Goal: Transaction & Acquisition: Purchase product/service

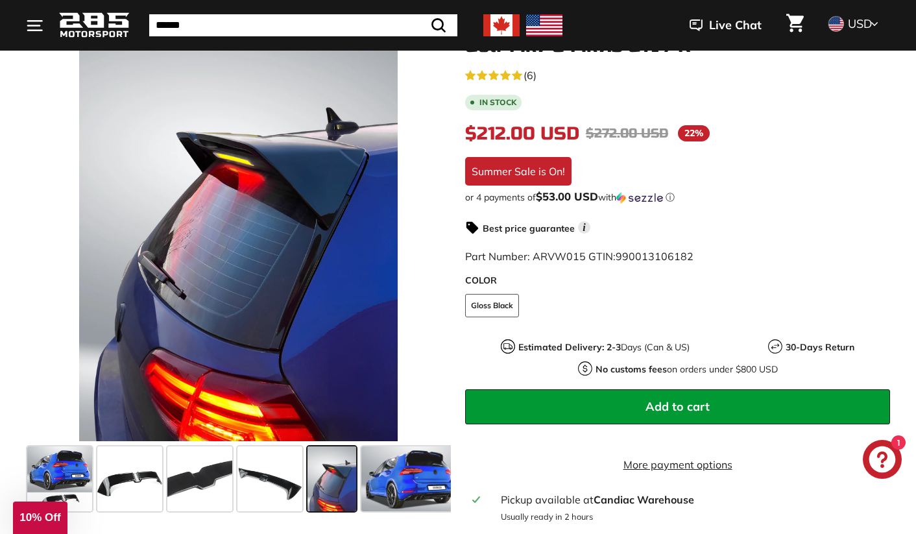
scroll to position [230, 0]
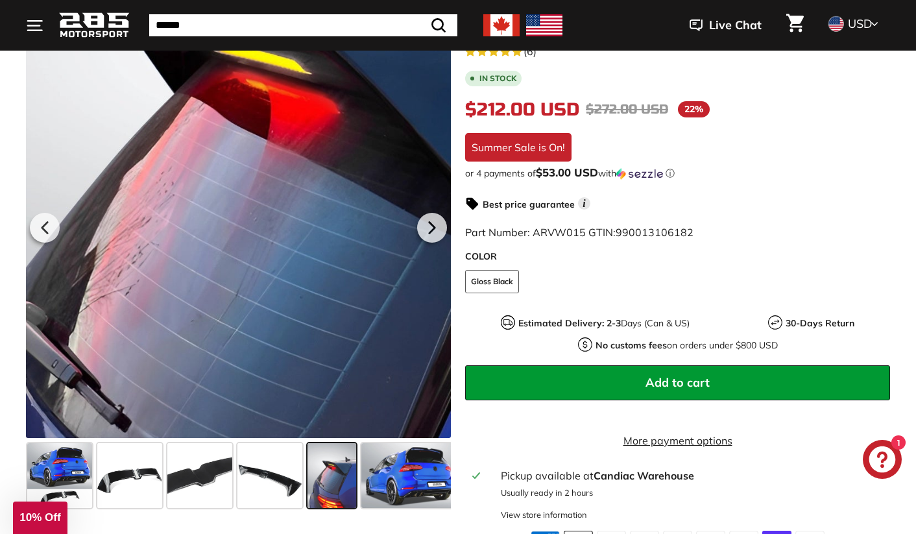
click at [206, 215] on div at bounding box center [238, 225] width 425 height 425
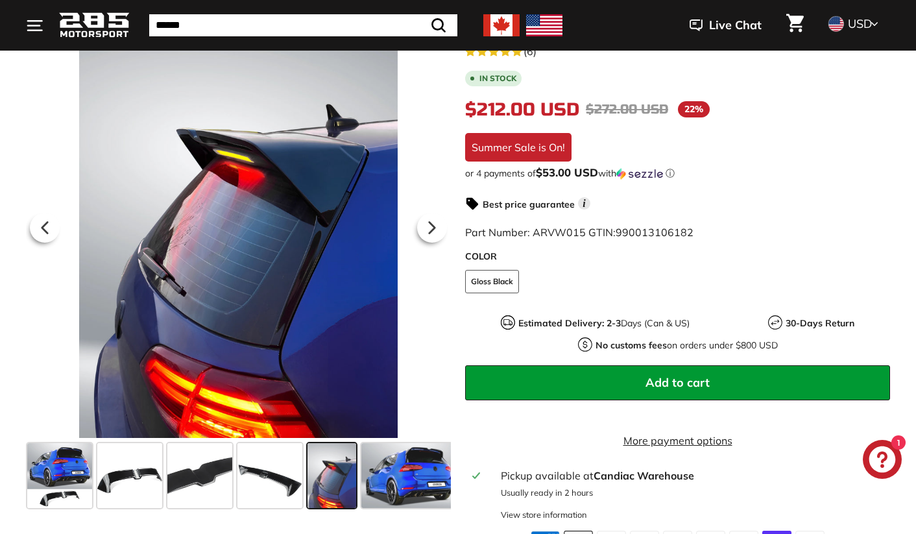
click at [348, 476] on span at bounding box center [331, 475] width 49 height 65
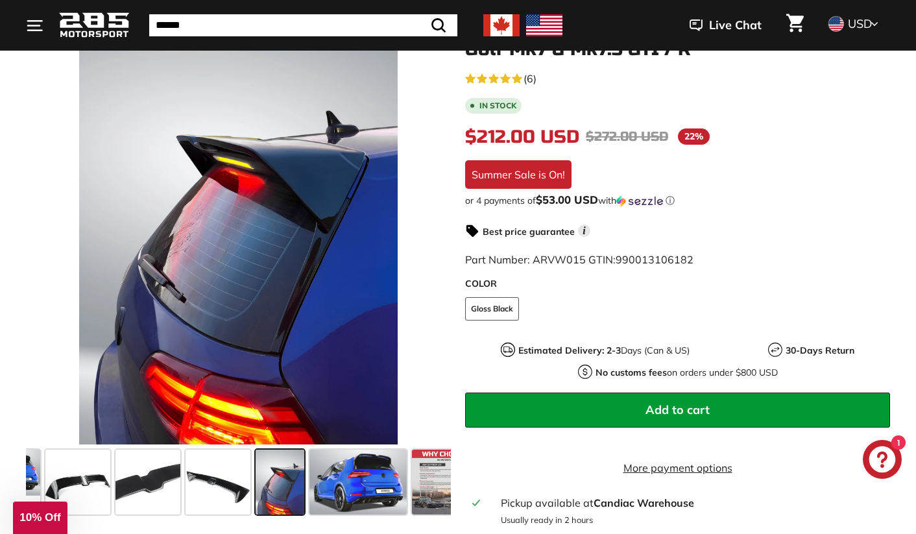
scroll to position [317, 0]
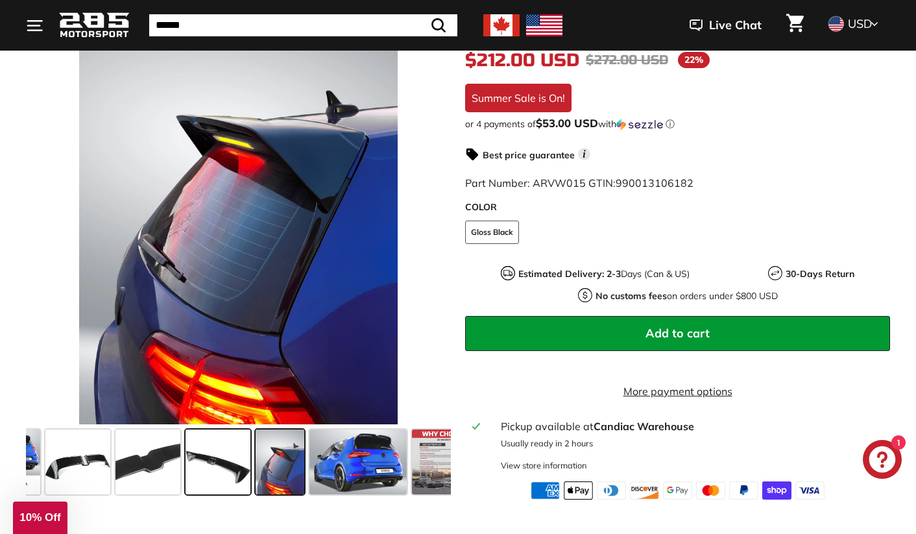
click at [228, 469] on span at bounding box center [217, 461] width 65 height 65
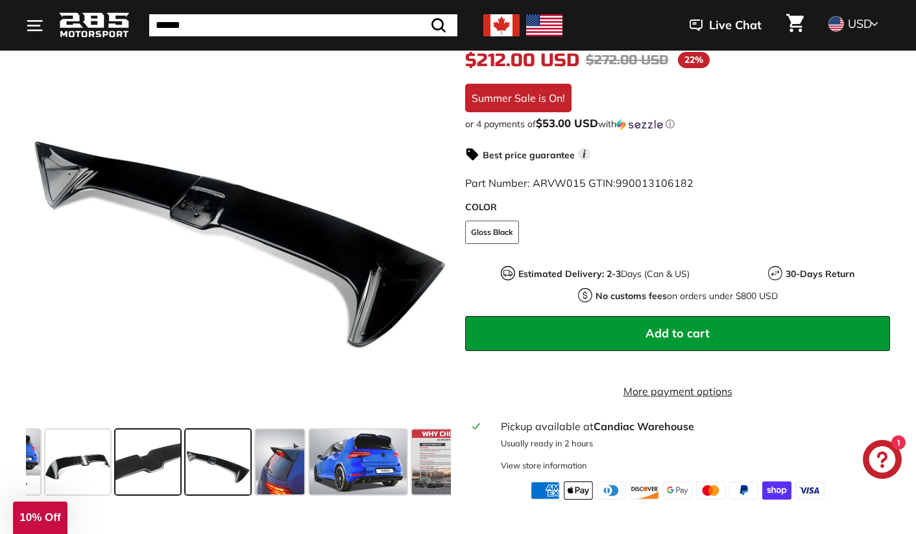
click at [133, 479] on span at bounding box center [147, 461] width 65 height 65
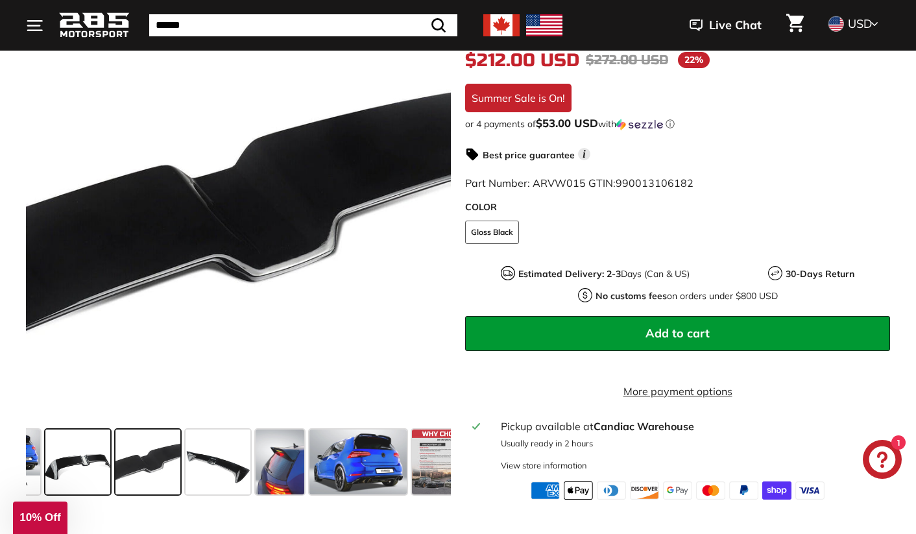
click at [80, 475] on span at bounding box center [77, 461] width 65 height 65
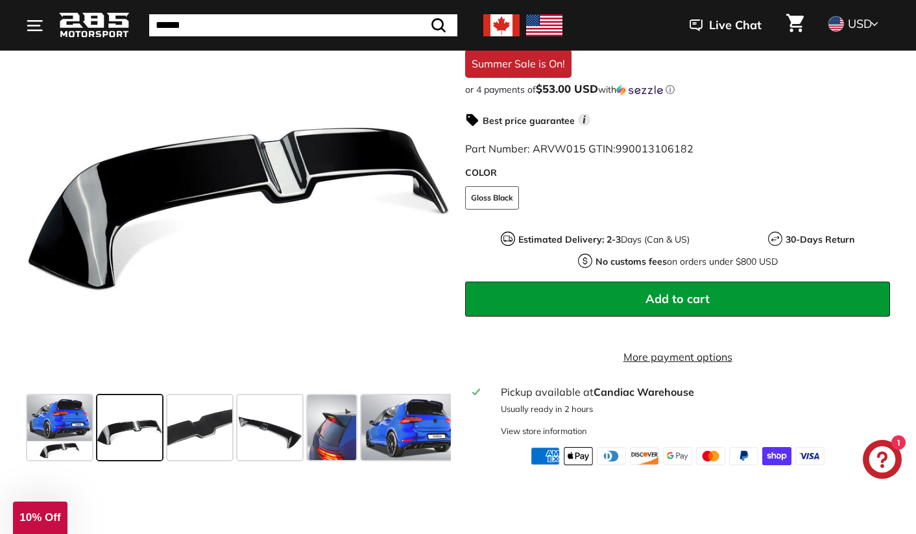
scroll to position [353, 0]
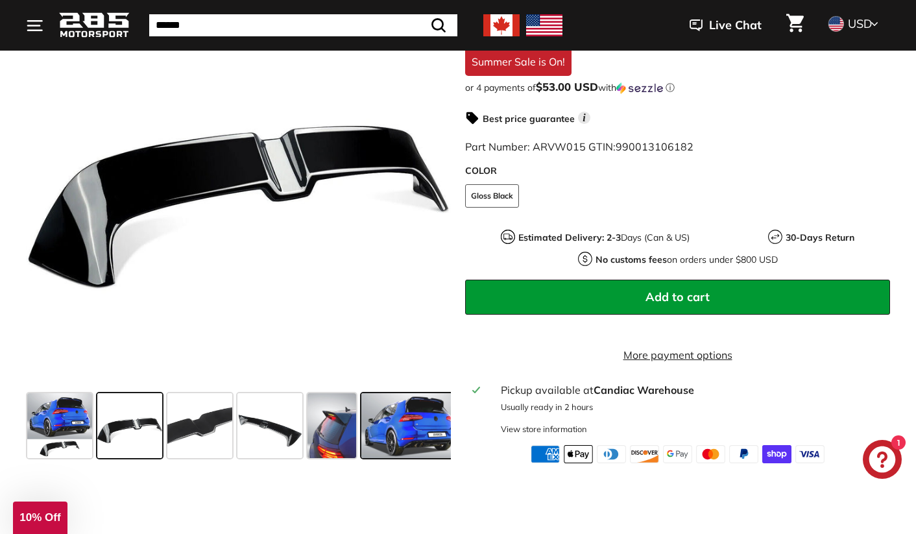
click at [443, 449] on span at bounding box center [409, 425] width 97 height 65
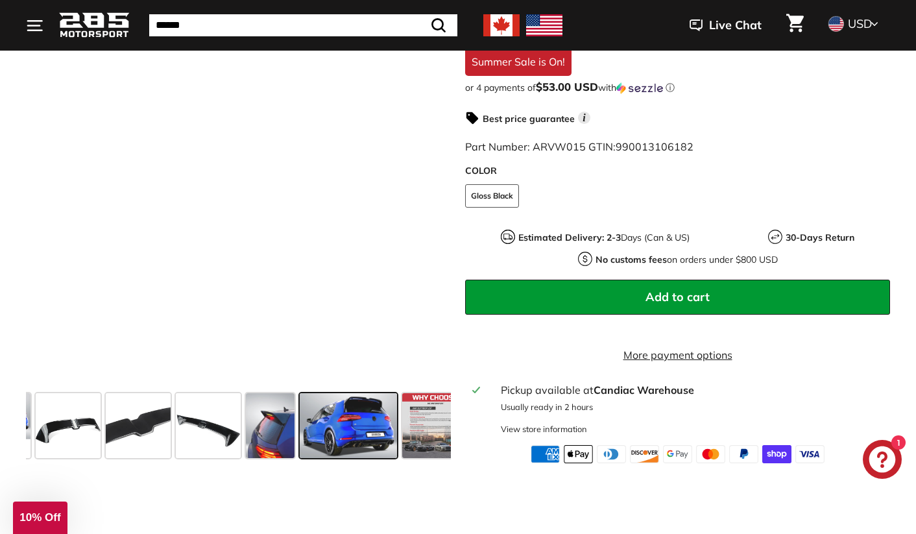
scroll to position [0, 80]
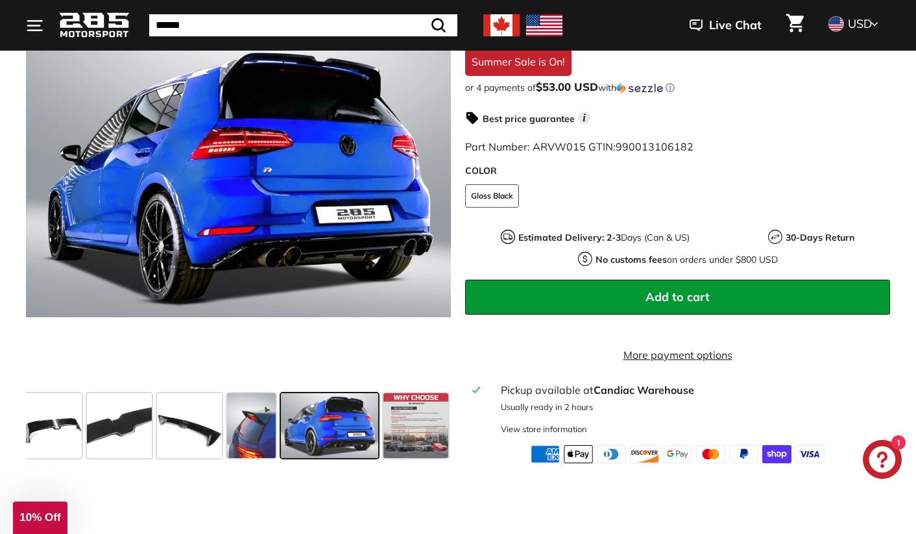
click at [337, 454] on span at bounding box center [329, 425] width 97 height 65
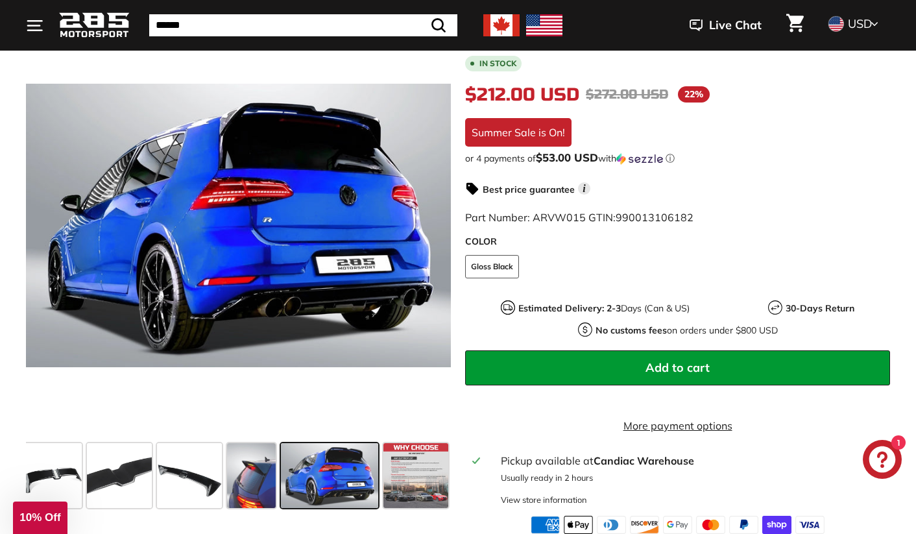
scroll to position [283, 0]
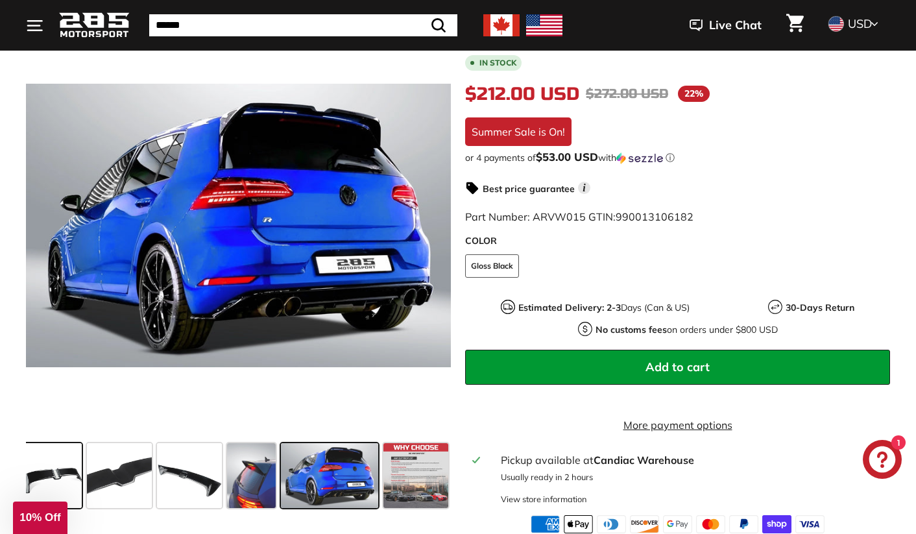
click at [75, 473] on span at bounding box center [49, 475] width 65 height 65
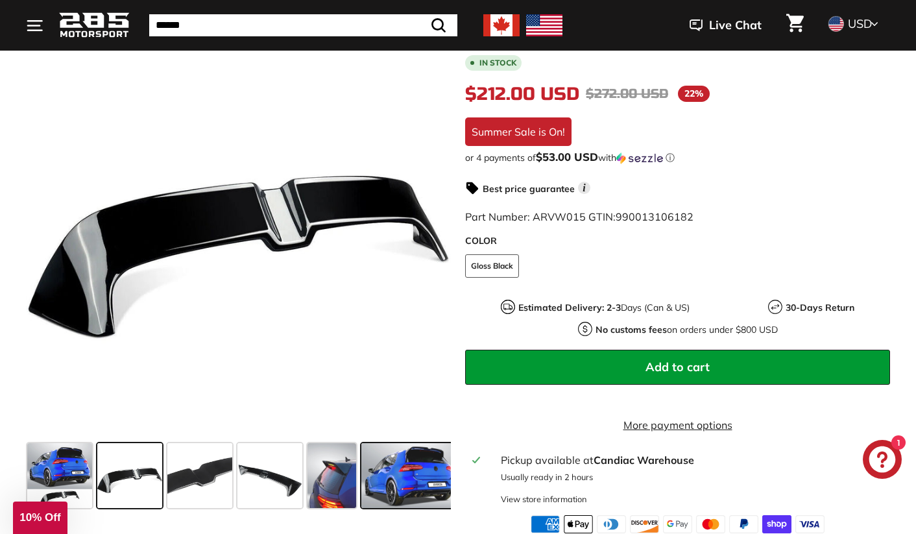
scroll to position [284, 0]
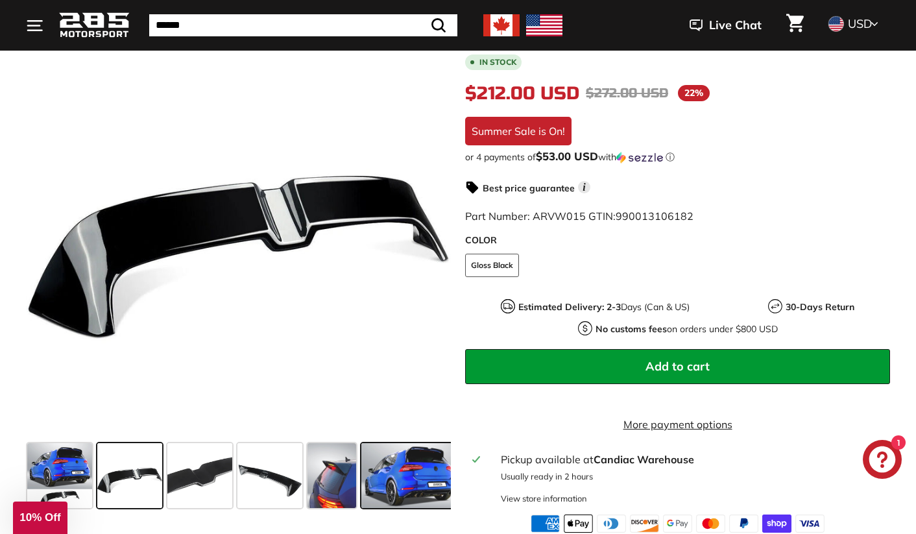
click at [396, 461] on span at bounding box center [409, 475] width 97 height 65
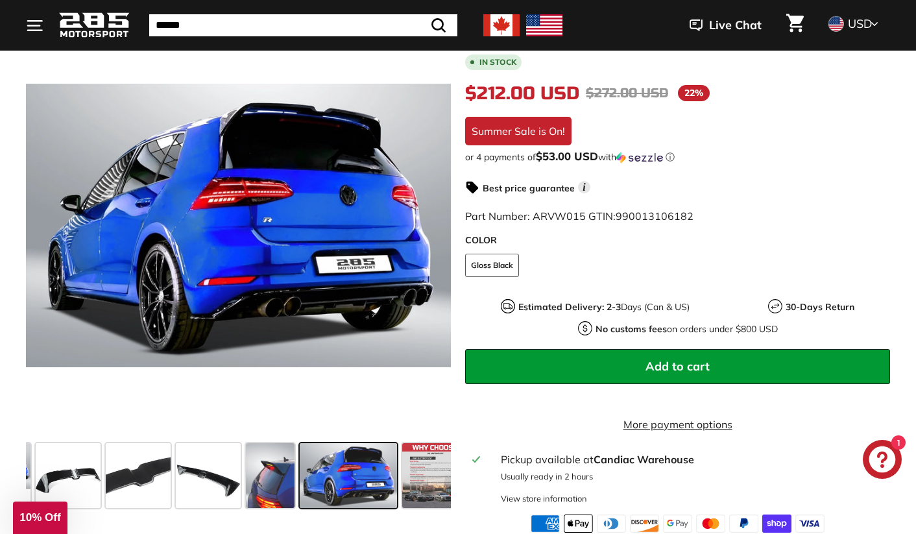
scroll to position [0, 80]
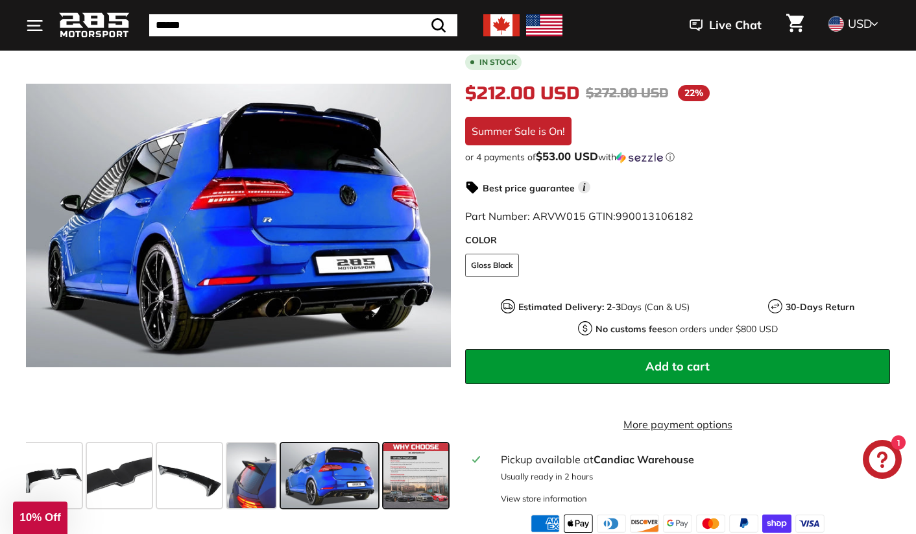
click at [420, 461] on span at bounding box center [415, 475] width 65 height 65
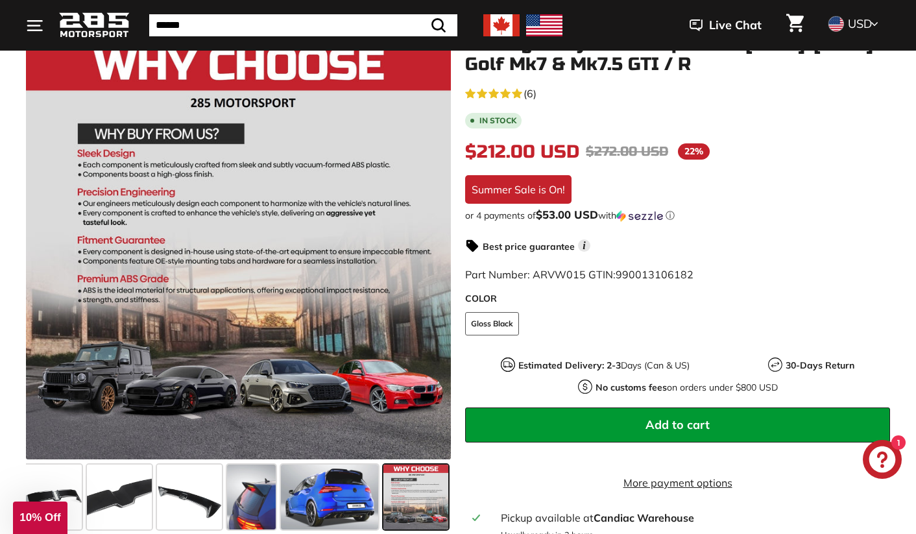
scroll to position [111, 0]
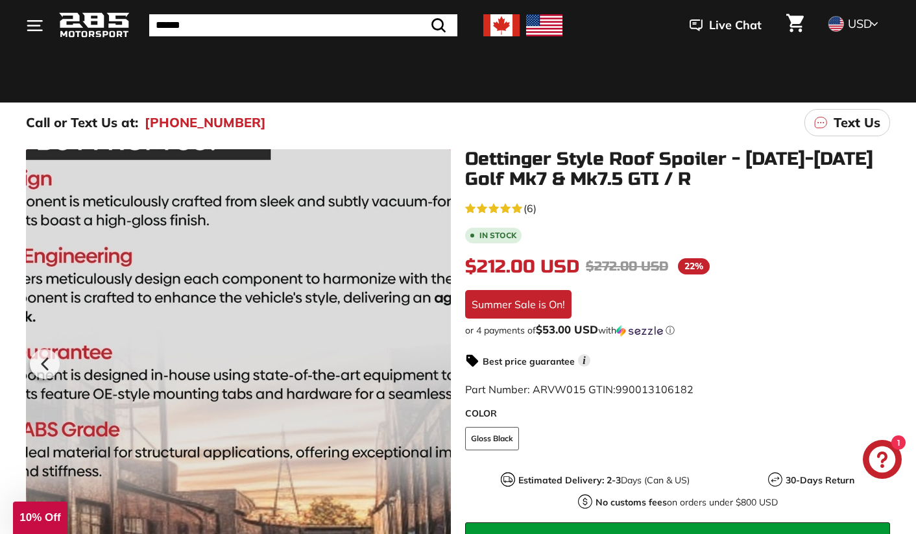
click at [218, 357] on div at bounding box center [238, 361] width 425 height 425
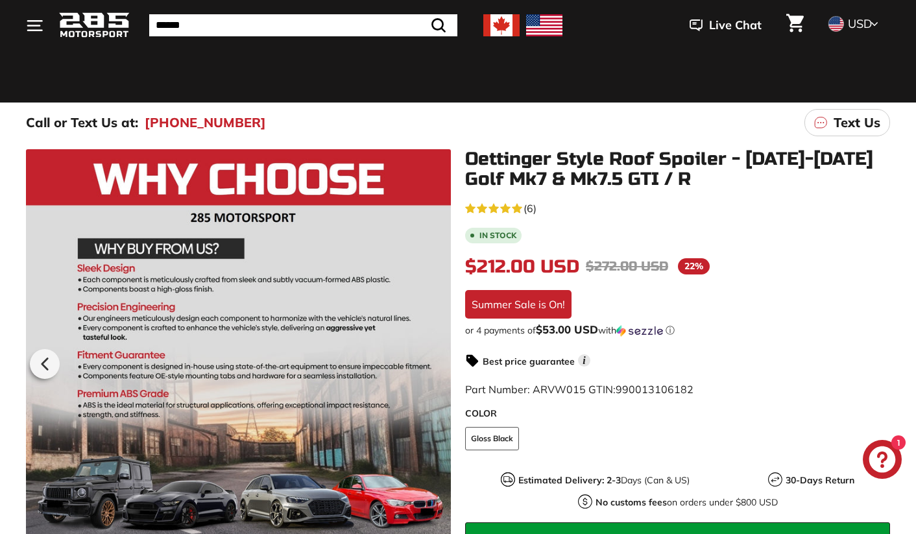
click at [861, 25] on span "USD" at bounding box center [859, 23] width 24 height 15
click at [854, 43] on span "CAD" at bounding box center [859, 44] width 25 height 15
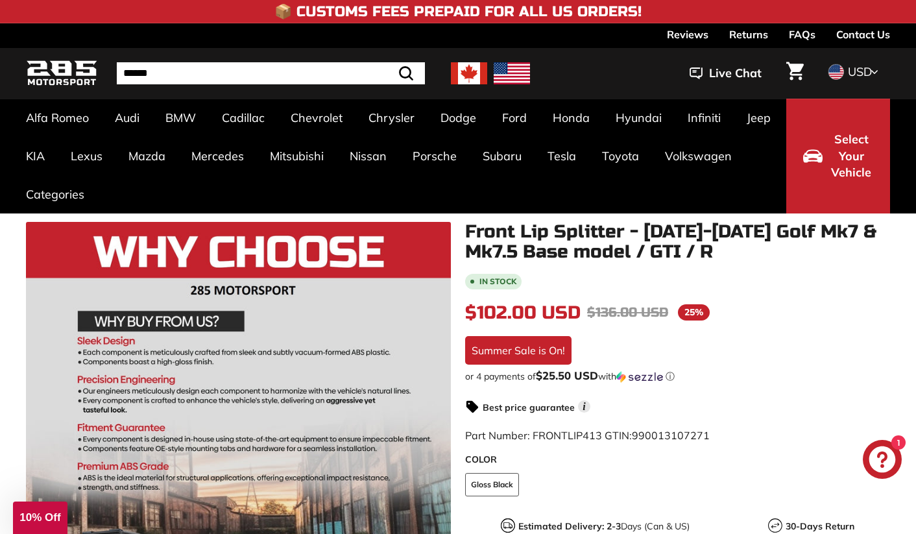
scroll to position [242, 0]
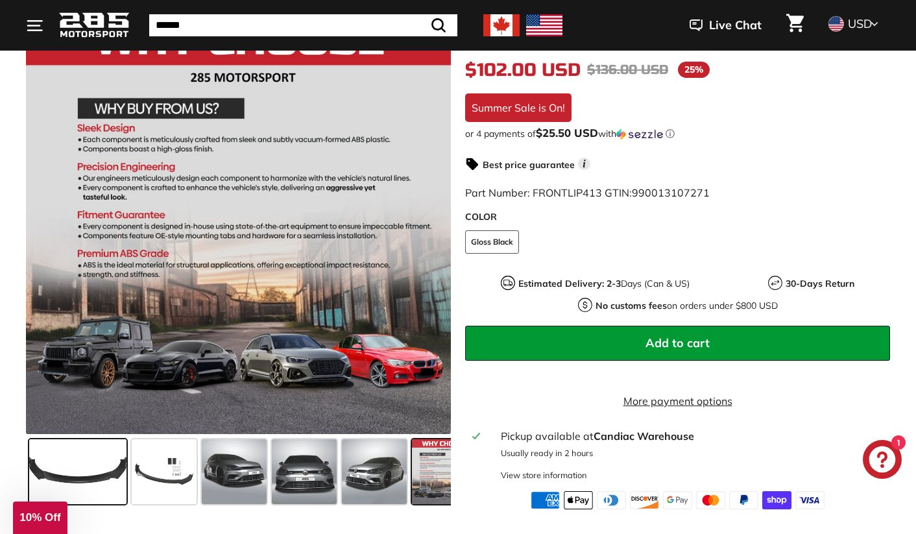
click at [92, 465] on span at bounding box center [77, 471] width 97 height 65
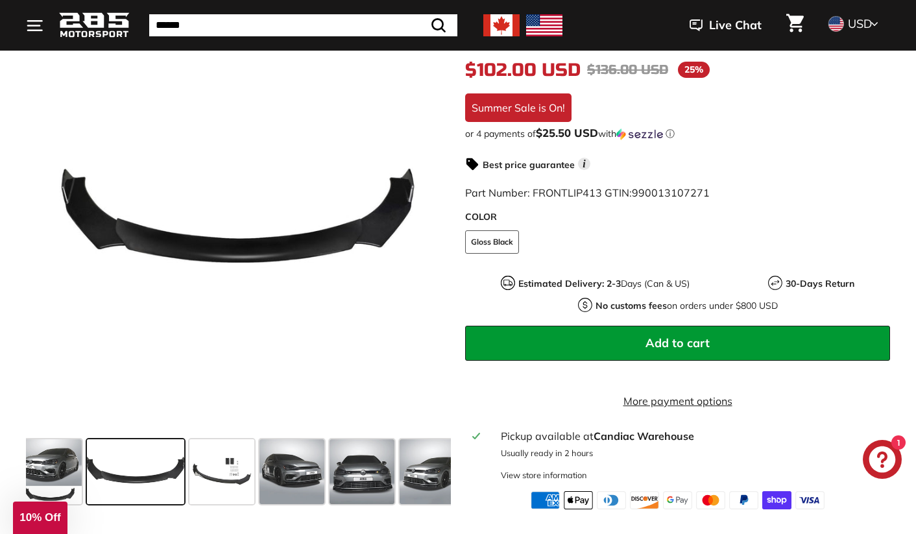
scroll to position [0, 0]
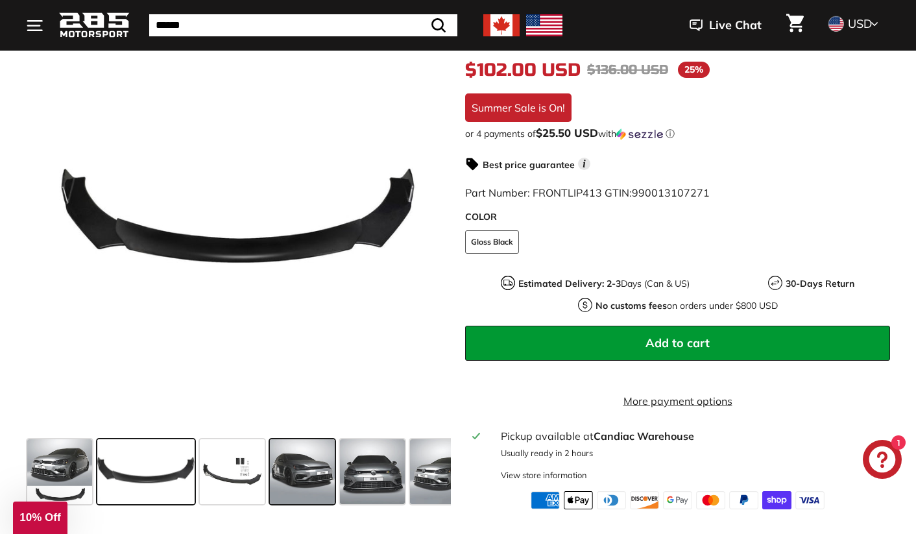
click at [307, 477] on span at bounding box center [302, 471] width 65 height 65
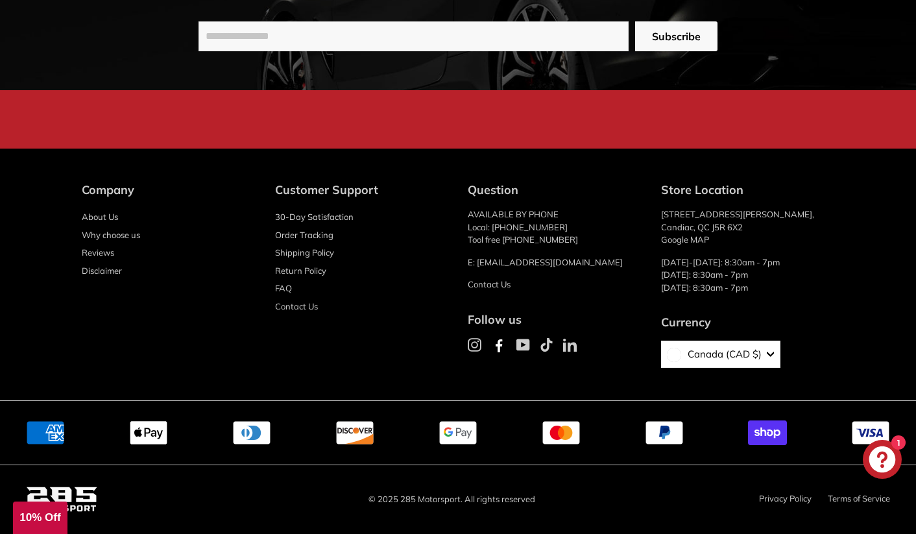
scroll to position [3713, 0]
click at [314, 217] on link "30-Day Satisfaction" at bounding box center [314, 217] width 78 height 18
click at [475, 342] on icon at bounding box center [474, 345] width 14 height 14
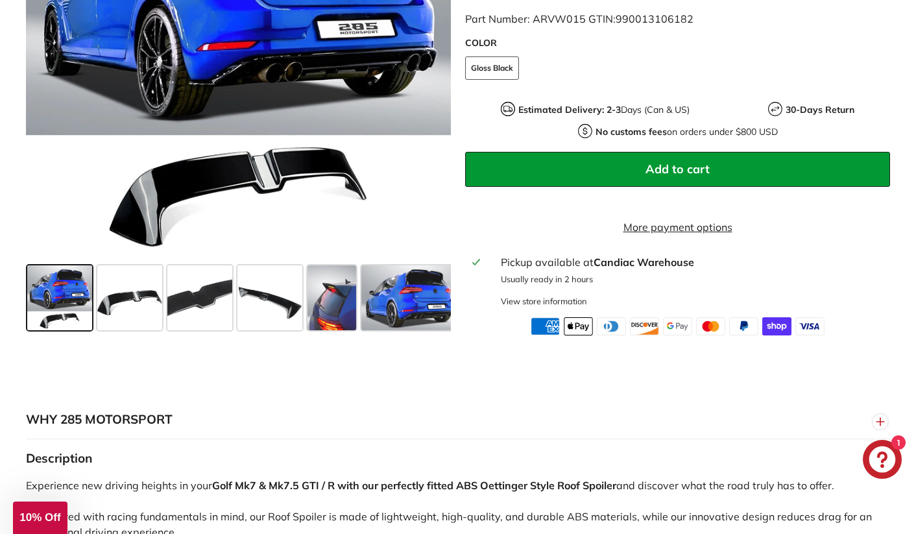
scroll to position [0, 0]
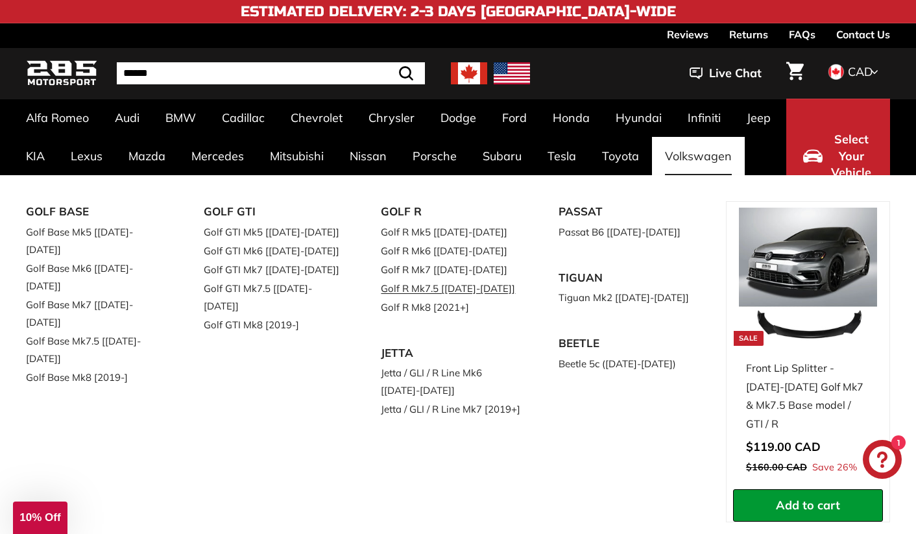
click at [459, 284] on link "Golf R Mk7.5 [[DATE]-[DATE]]" at bounding box center [451, 288] width 141 height 19
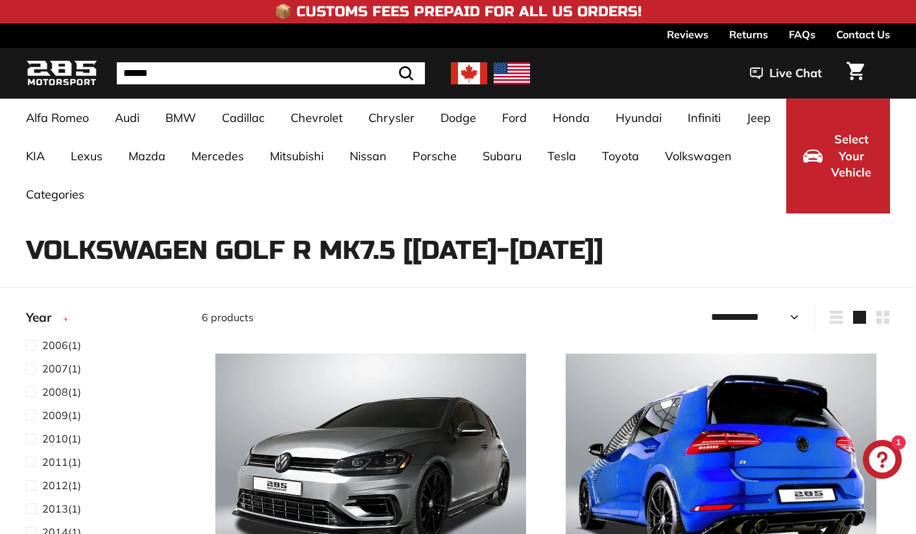
select select "**********"
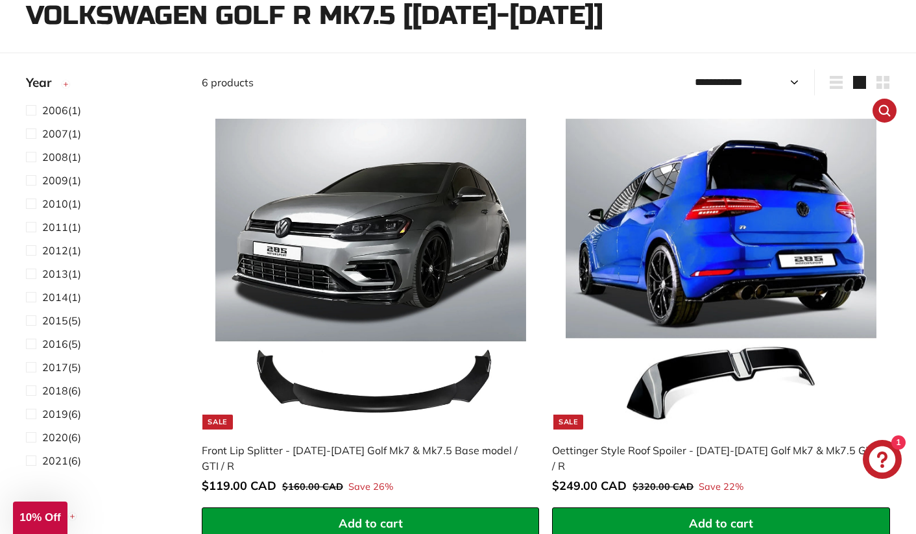
scroll to position [243, 0]
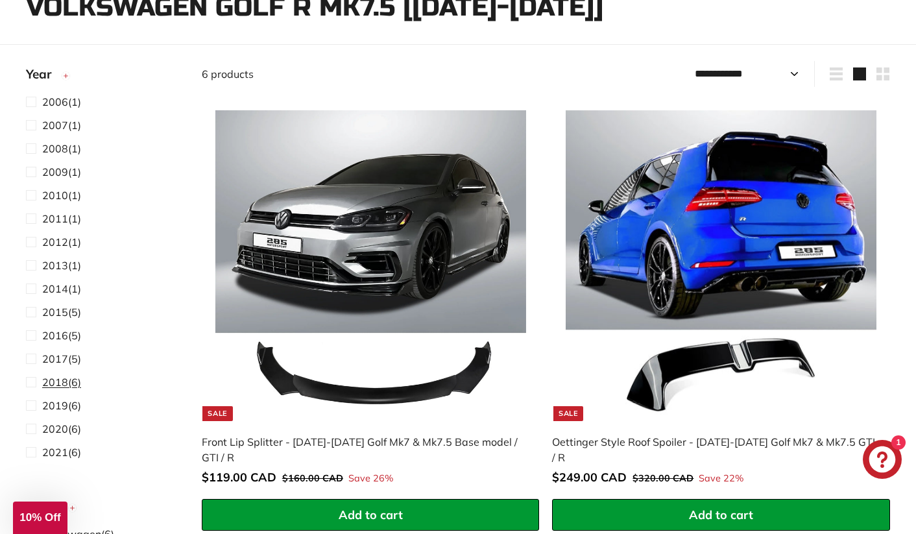
click at [70, 379] on span "2018 (6)" at bounding box center [61, 382] width 39 height 16
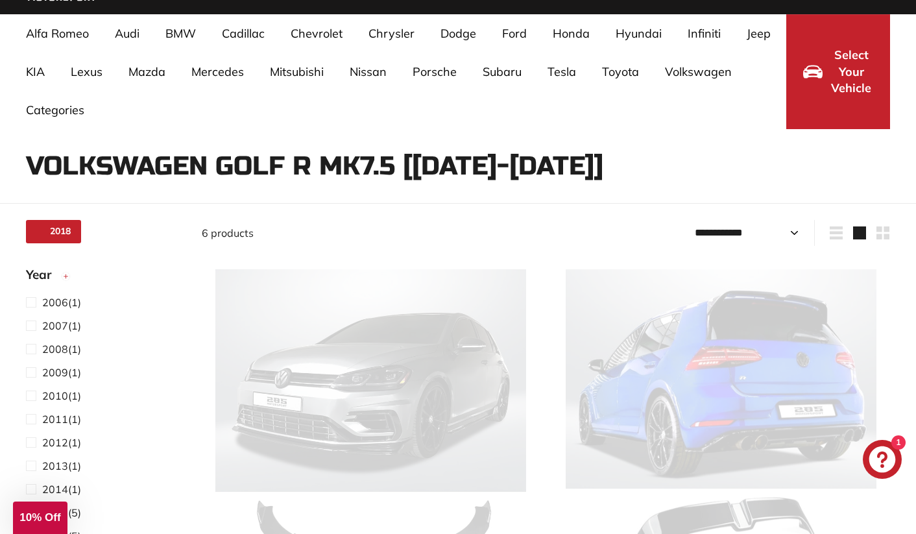
select select "**********"
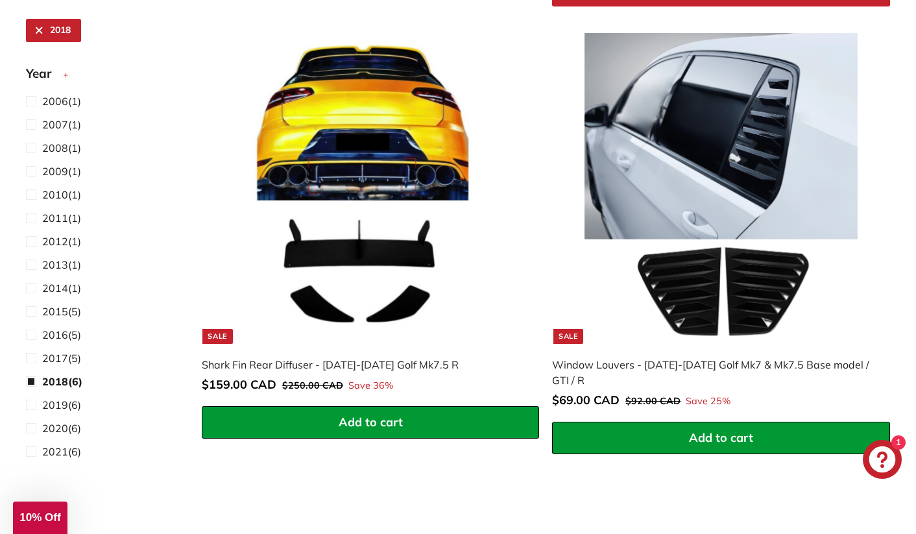
scroll to position [1235, 0]
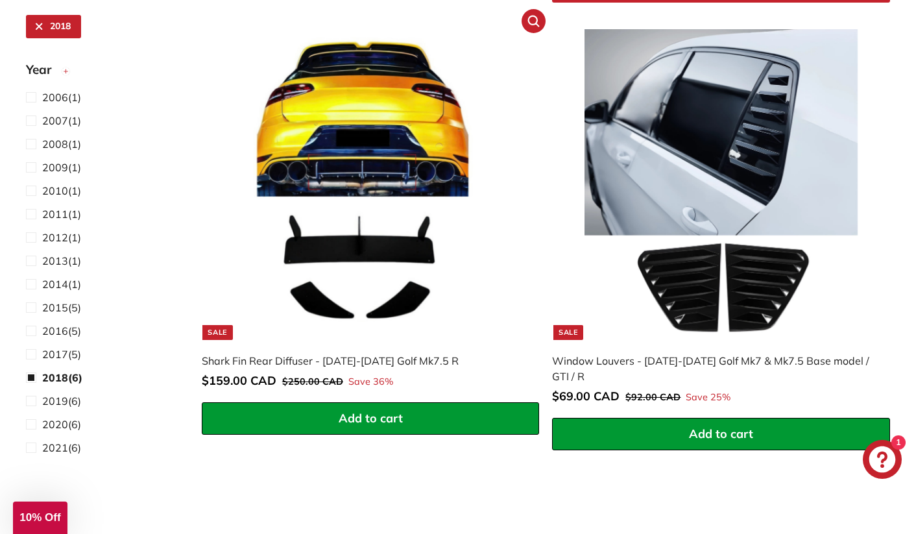
click at [396, 124] on img at bounding box center [370, 184] width 311 height 311
click at [360, 128] on img at bounding box center [370, 184] width 311 height 311
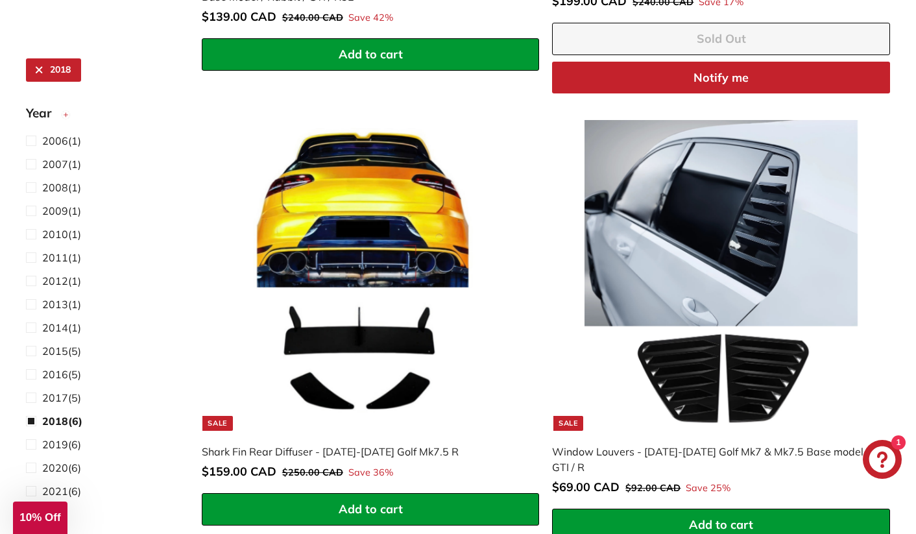
scroll to position [1128, 0]
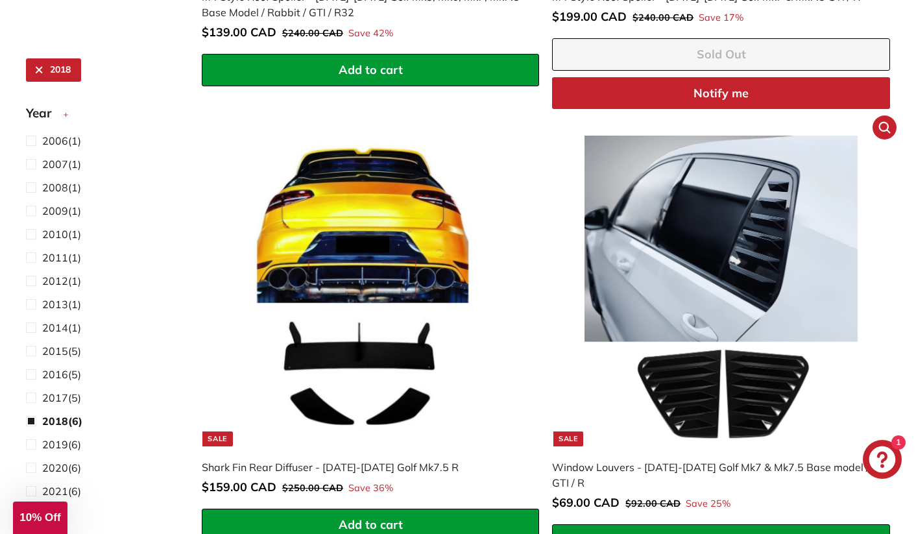
click at [772, 210] on img at bounding box center [720, 291] width 311 height 311
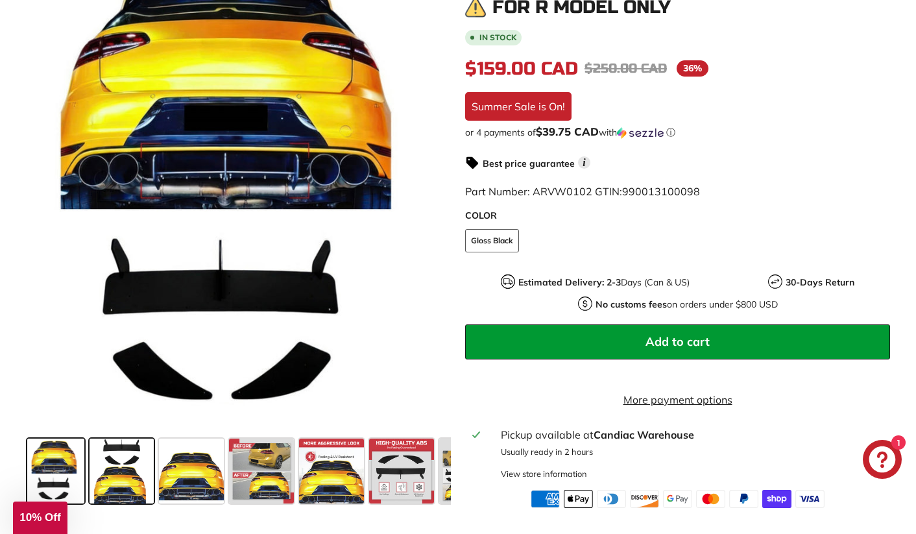
click at [147, 486] on span at bounding box center [121, 470] width 65 height 65
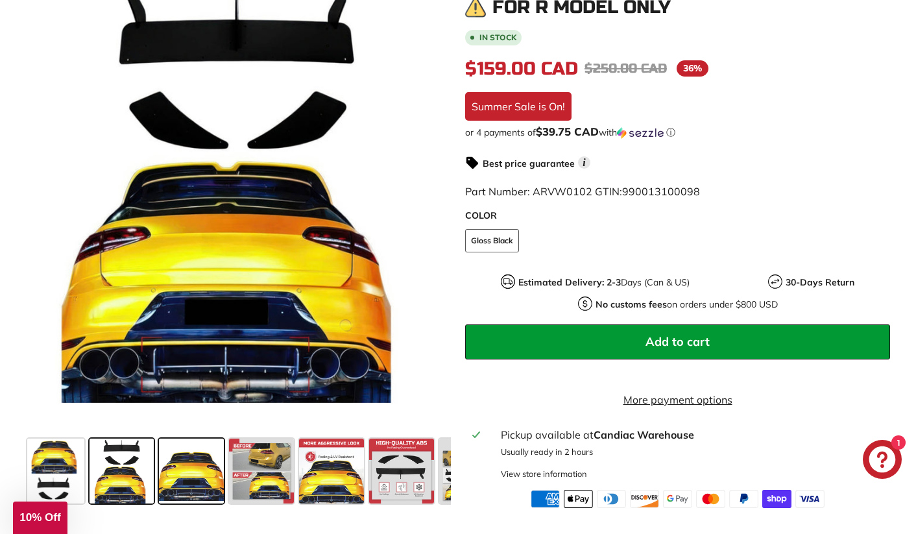
click at [181, 477] on span at bounding box center [191, 470] width 65 height 65
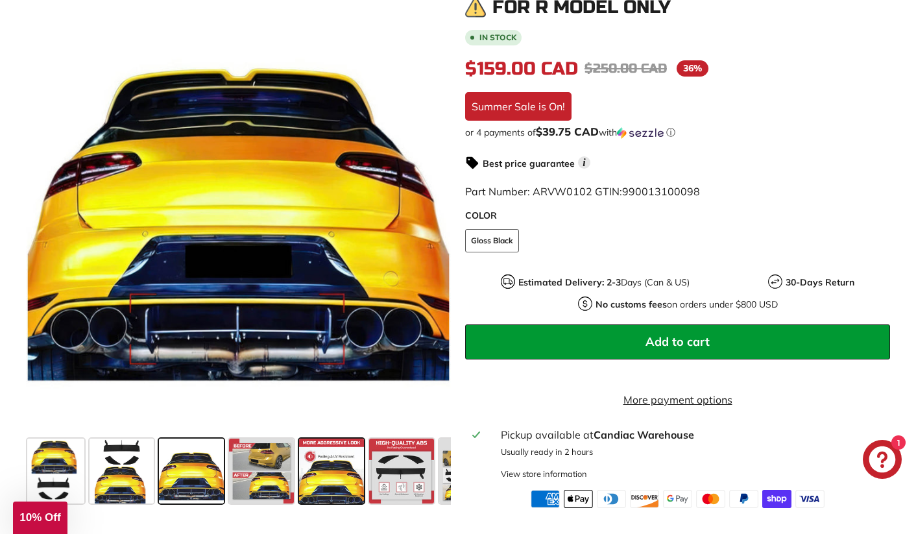
click at [337, 475] on span at bounding box center [331, 470] width 65 height 65
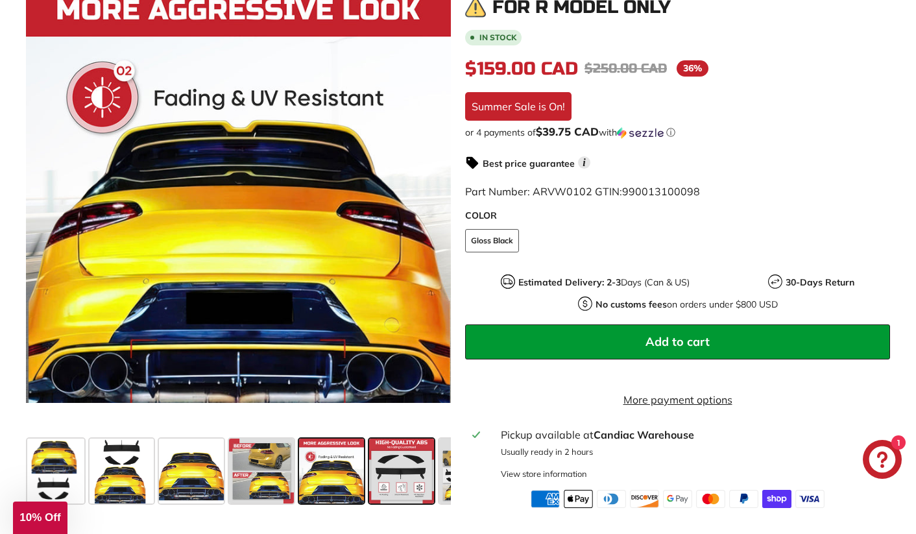
click at [401, 479] on span at bounding box center [401, 470] width 65 height 65
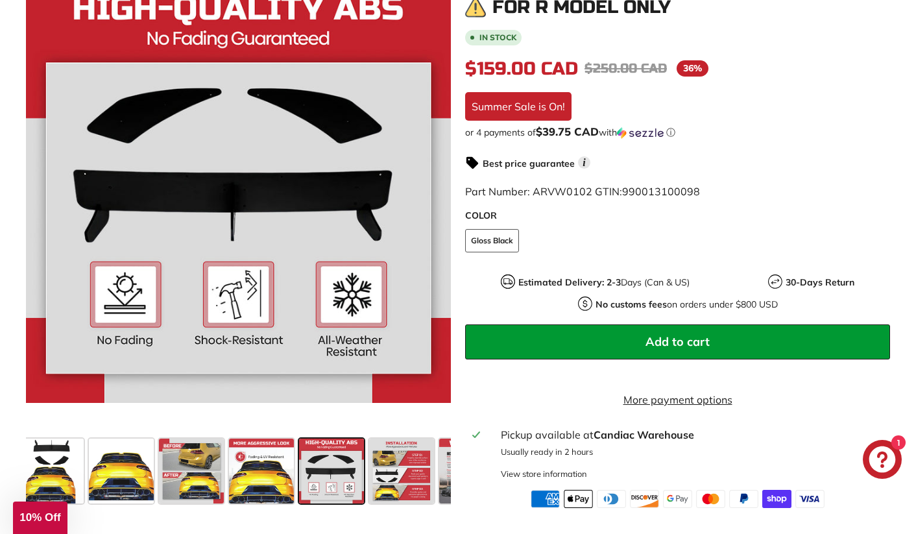
scroll to position [0, 126]
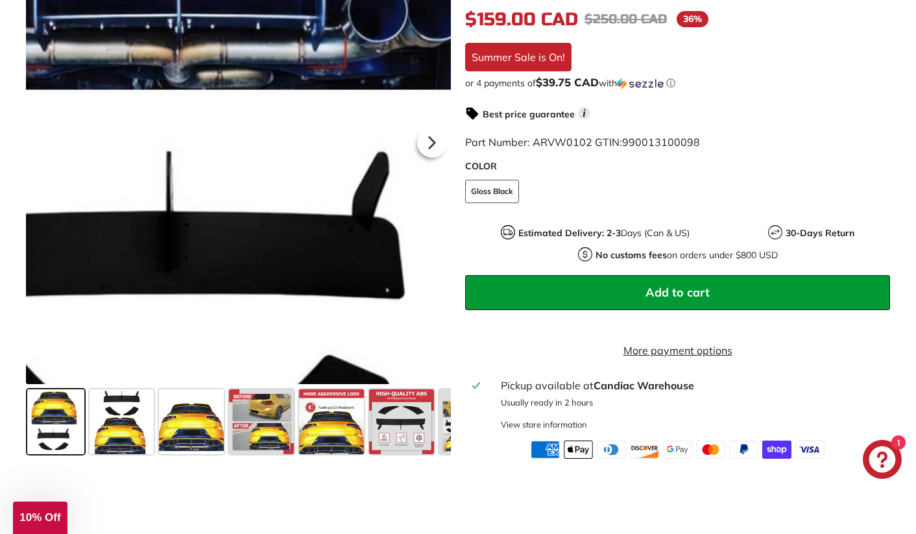
scroll to position [361, 0]
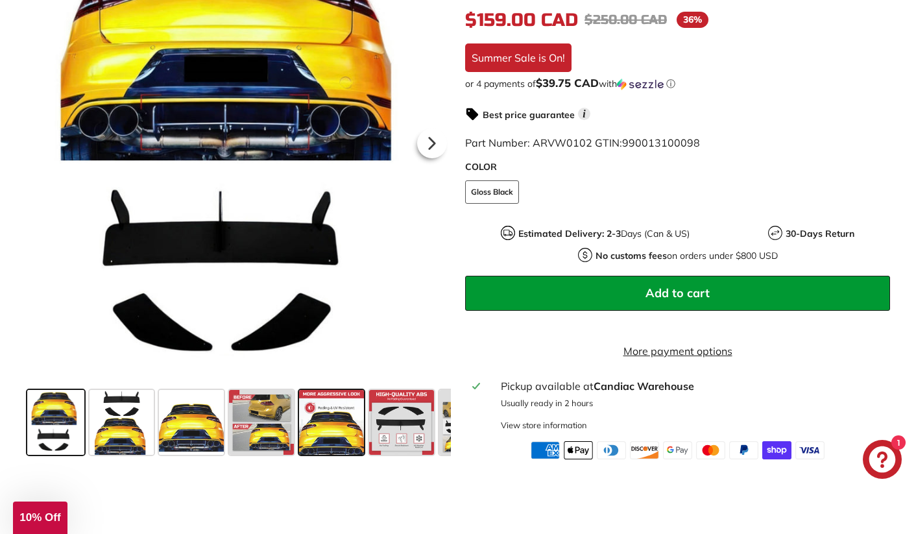
click at [350, 440] on span at bounding box center [331, 422] width 65 height 65
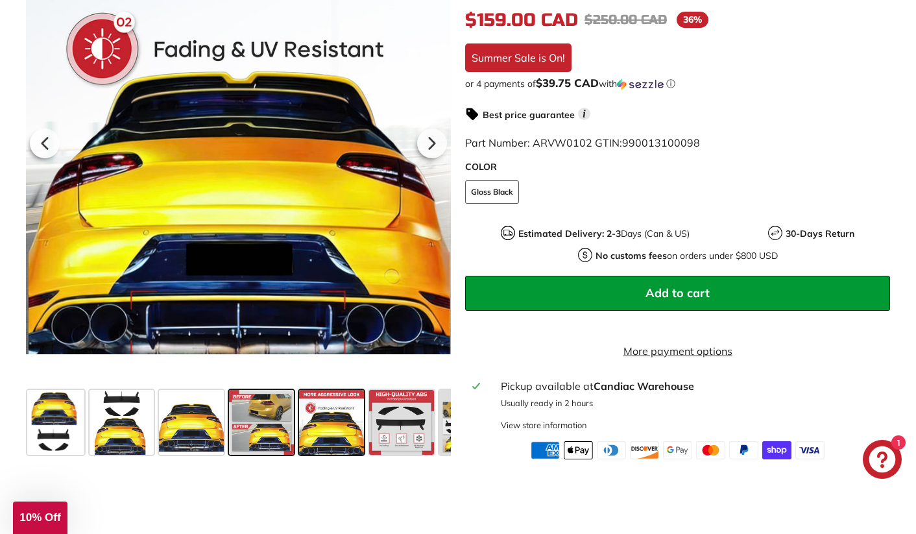
click at [283, 425] on span at bounding box center [261, 422] width 65 height 65
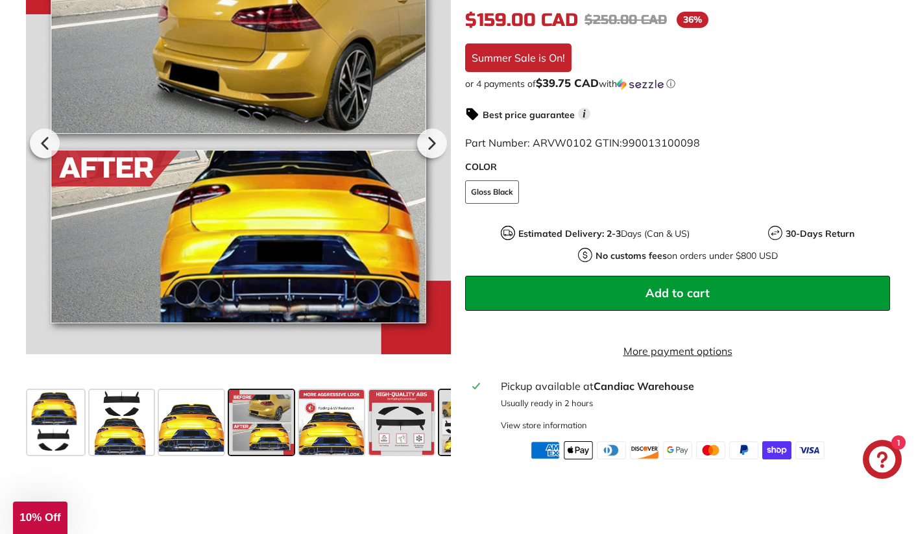
click at [447, 442] on span at bounding box center [471, 422] width 65 height 65
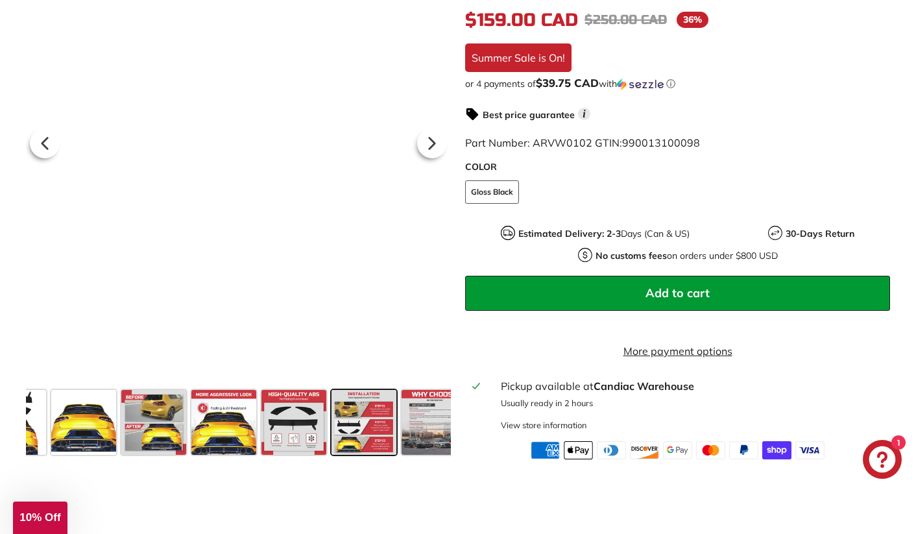
scroll to position [0, 126]
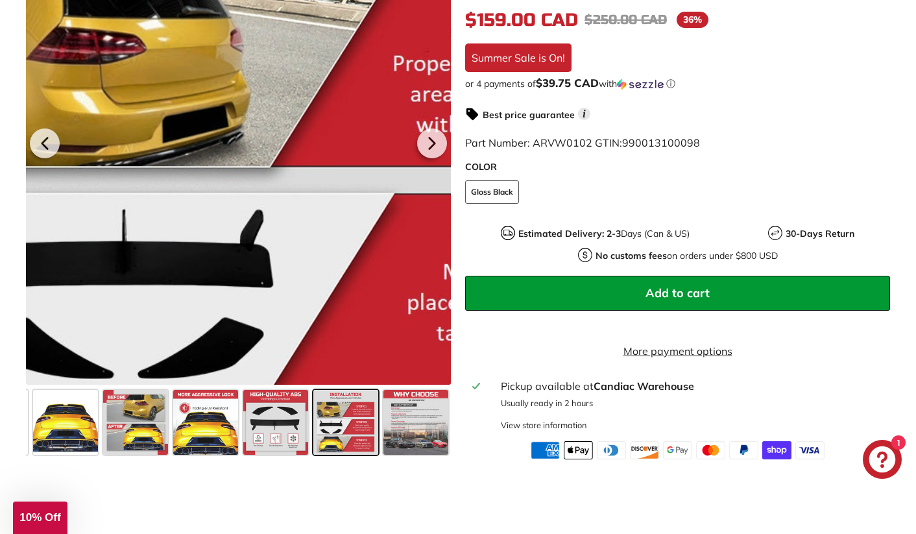
click at [160, 30] on div at bounding box center [238, 142] width 425 height 486
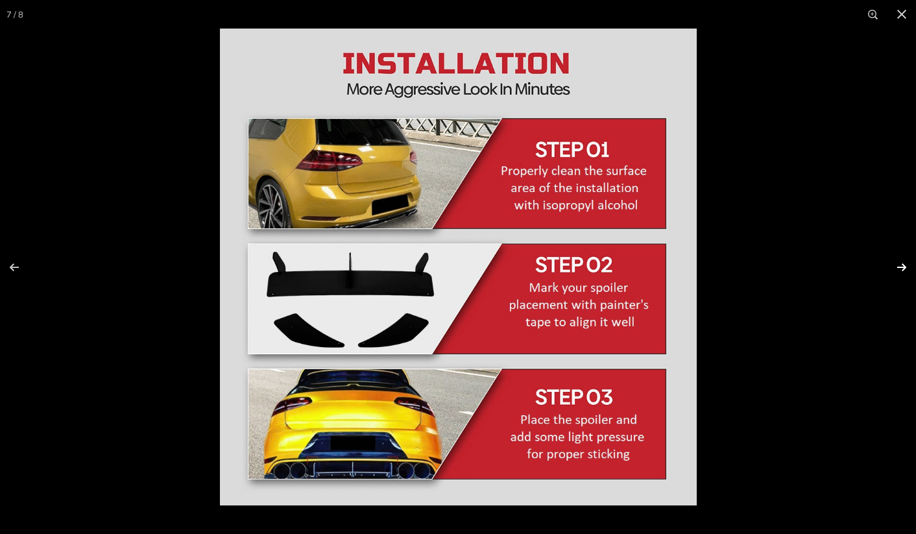
click at [905, 270] on button at bounding box center [892, 267] width 45 height 65
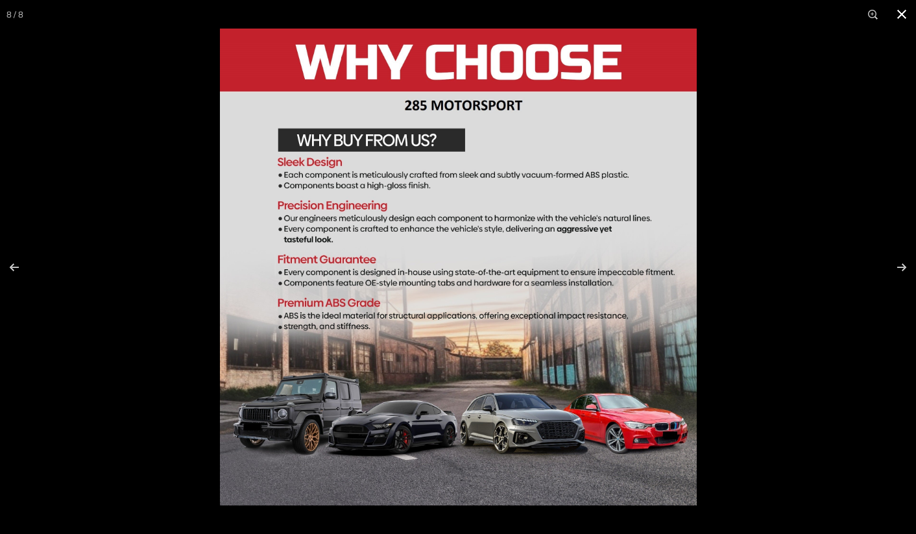
click at [905, 14] on button at bounding box center [901, 14] width 29 height 29
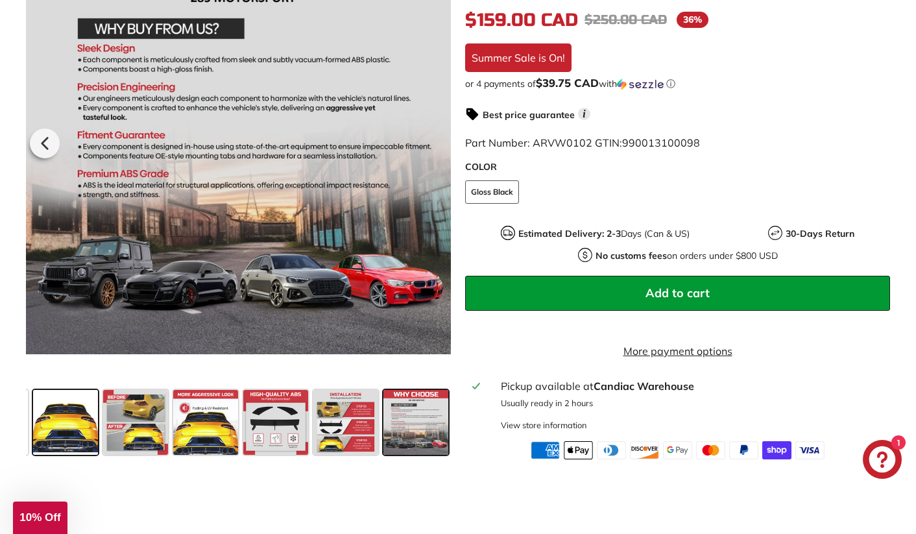
click at [78, 451] on span at bounding box center [65, 422] width 65 height 65
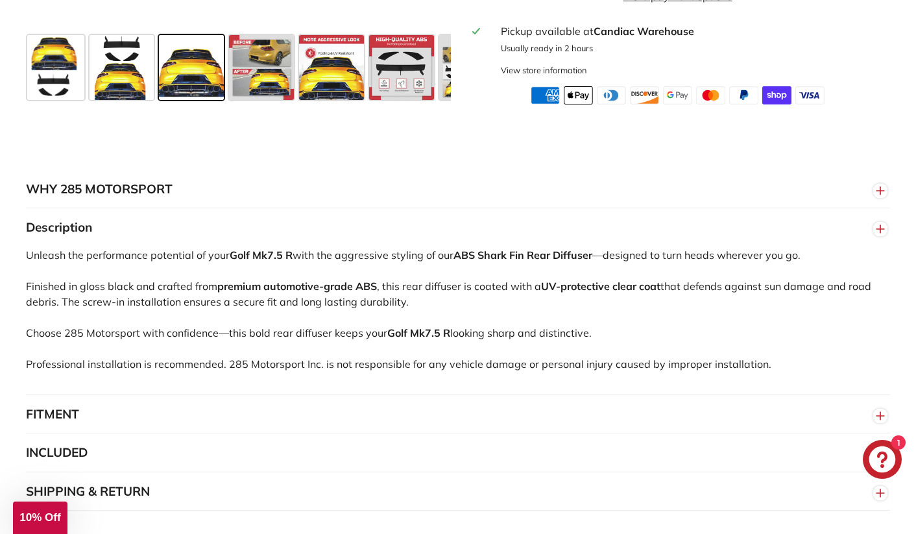
scroll to position [617, 0]
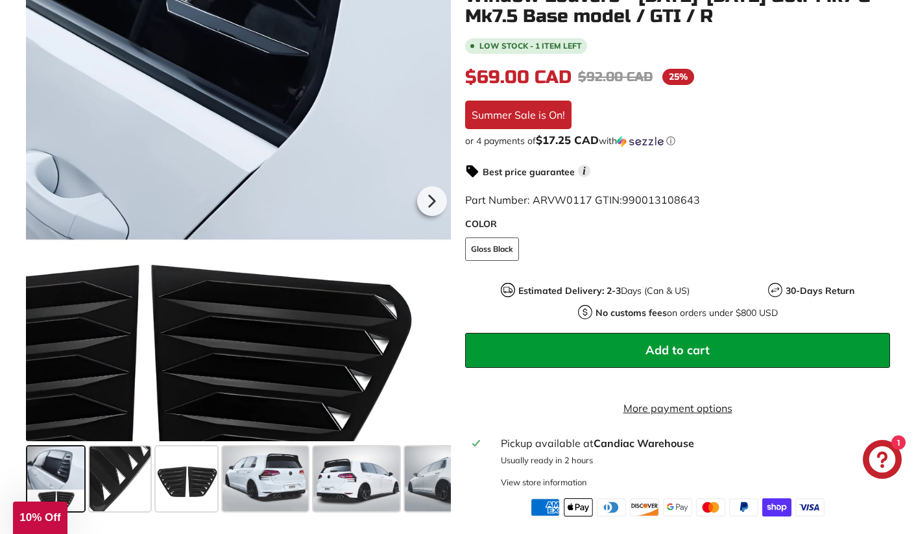
scroll to position [467, 0]
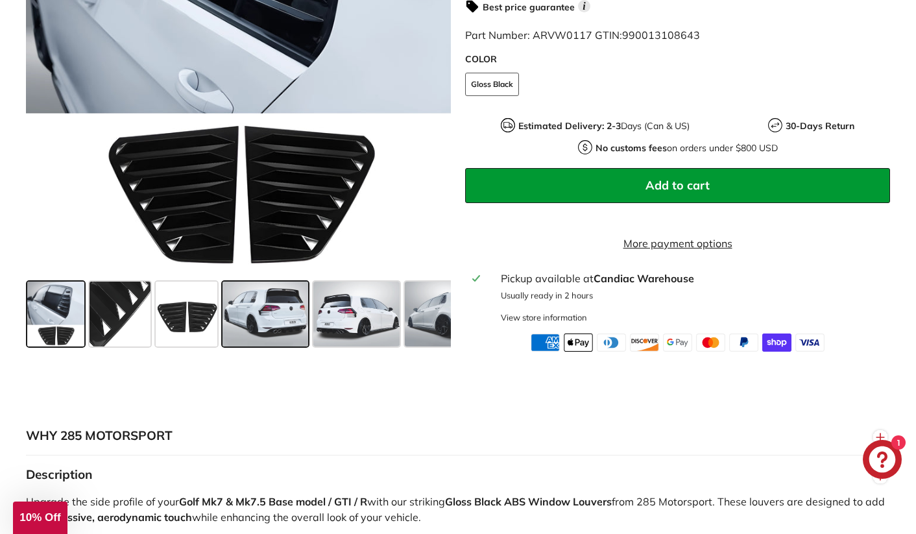
click at [277, 327] on span at bounding box center [265, 313] width 86 height 65
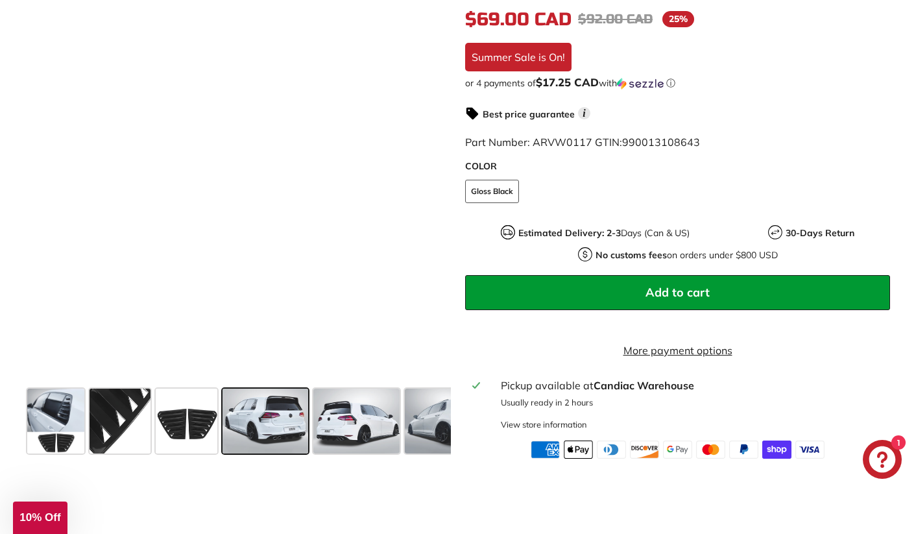
scroll to position [325, 0]
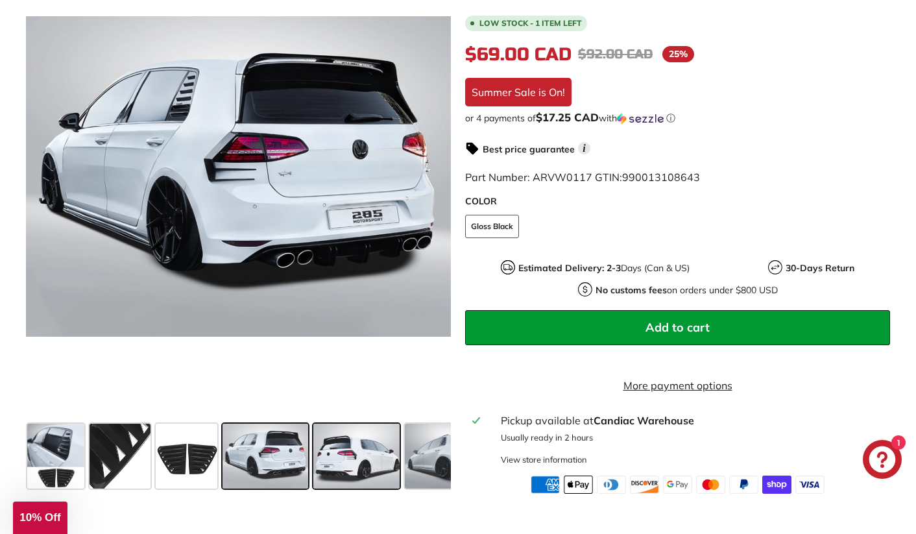
click at [338, 467] on span at bounding box center [356, 455] width 86 height 65
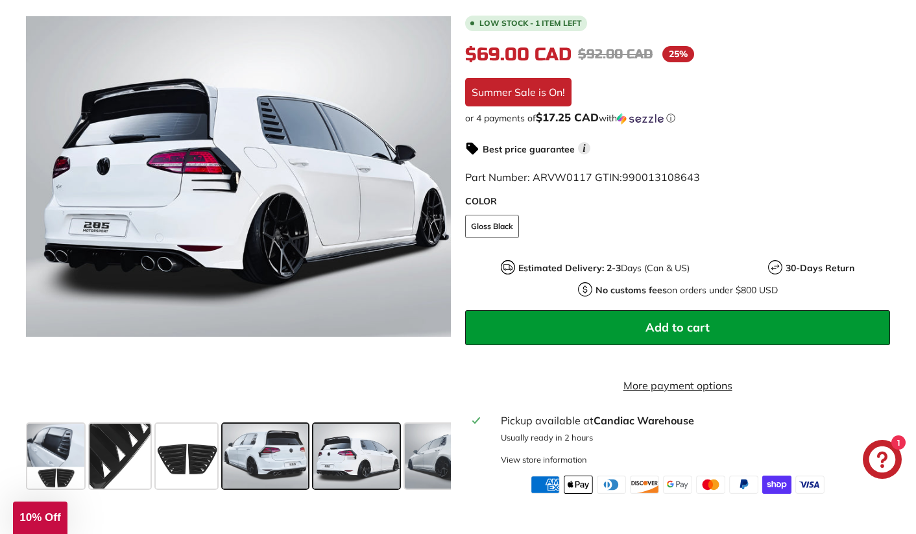
click at [272, 455] on span at bounding box center [265, 455] width 86 height 65
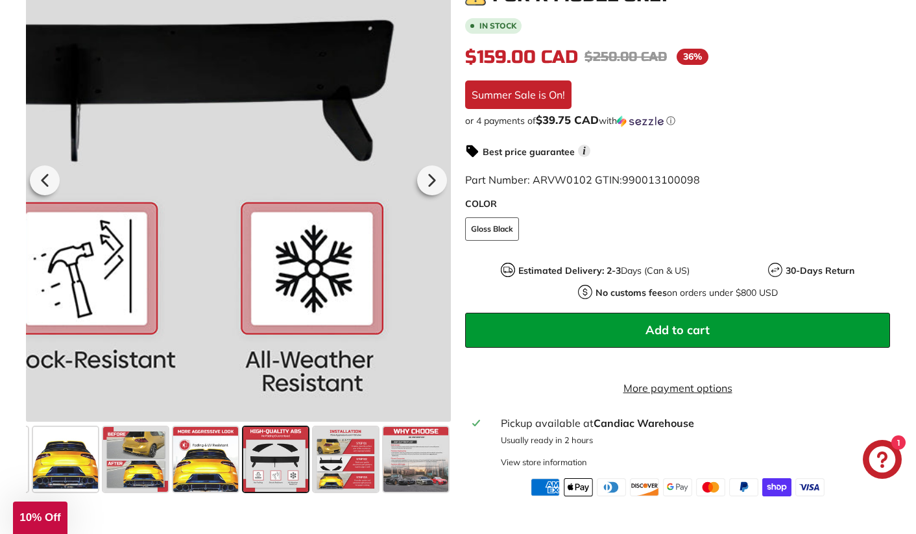
scroll to position [179, 0]
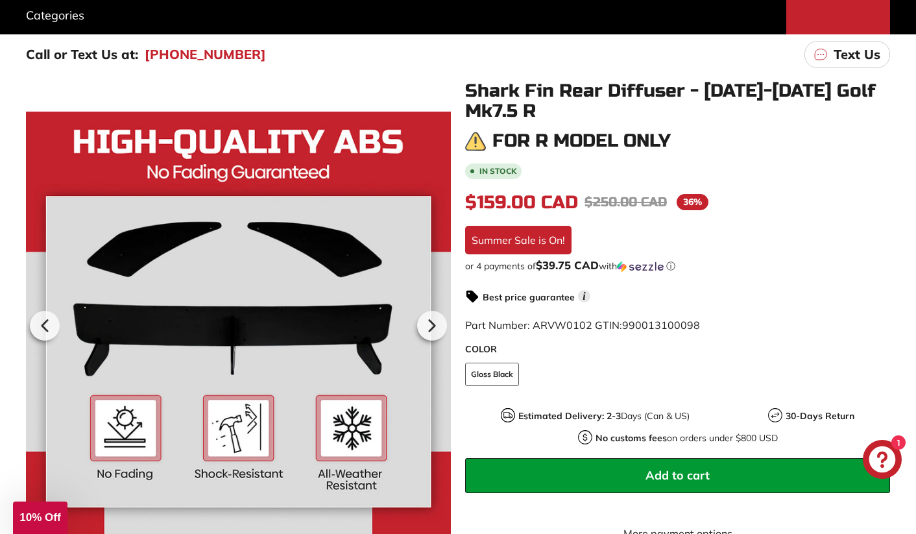
drag, startPoint x: 575, startPoint y: 86, endPoint x: 650, endPoint y: 123, distance: 83.8
click at [651, 123] on div "Shark Fin Rear Diffuser - [DATE]-[DATE] Golf Mk7.5 R For R model only In stock …" at bounding box center [670, 361] width 439 height 560
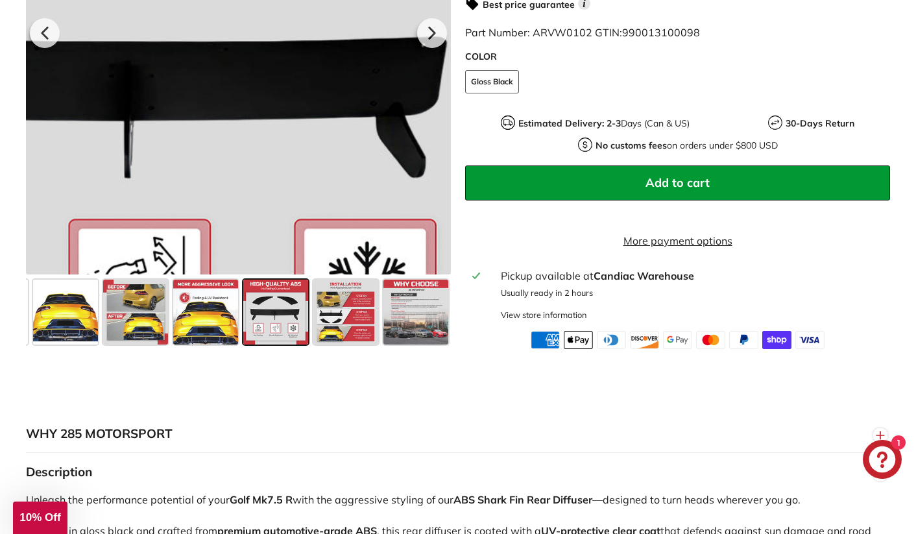
scroll to position [622, 0]
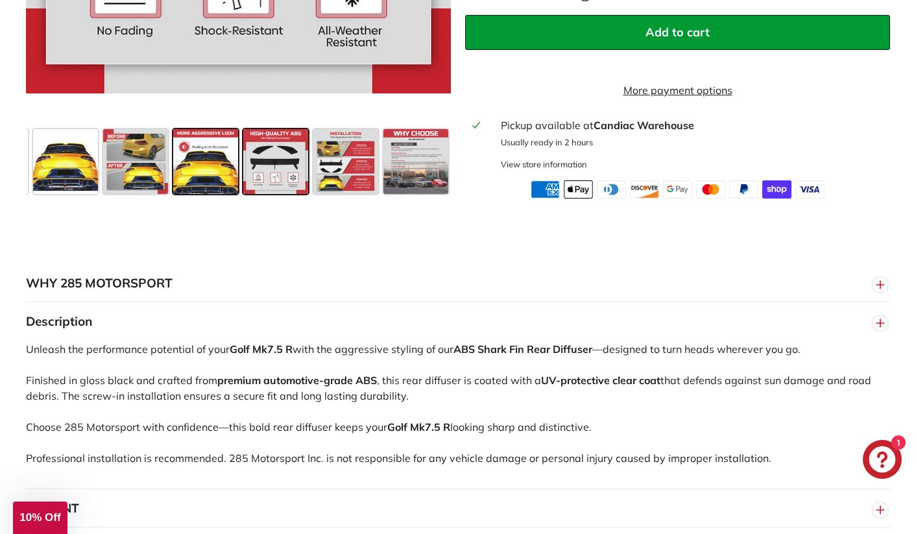
click at [209, 188] on span at bounding box center [205, 161] width 65 height 65
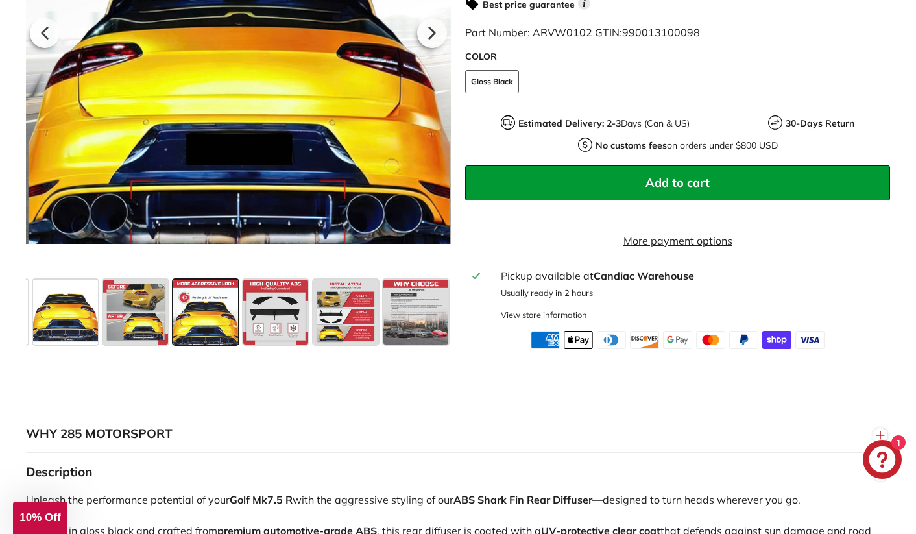
scroll to position [439, 0]
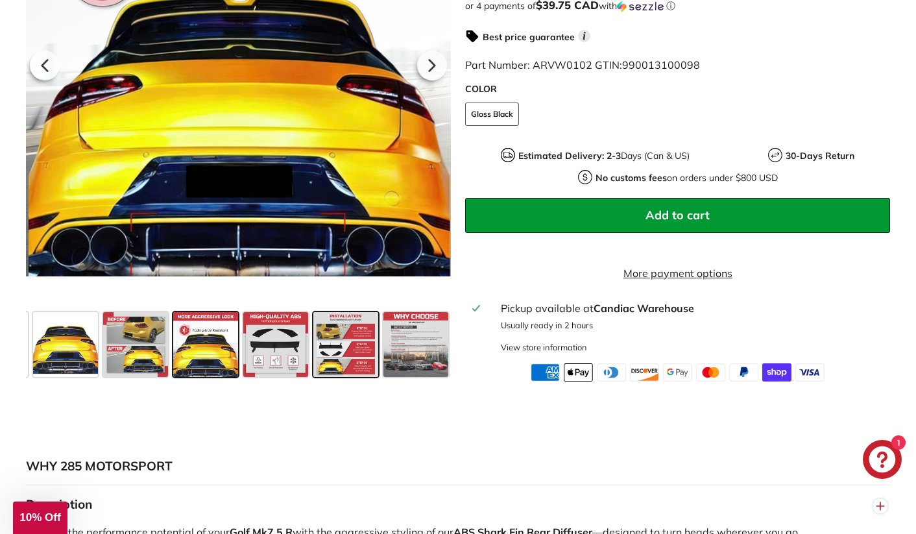
click at [352, 356] on span at bounding box center [345, 344] width 65 height 65
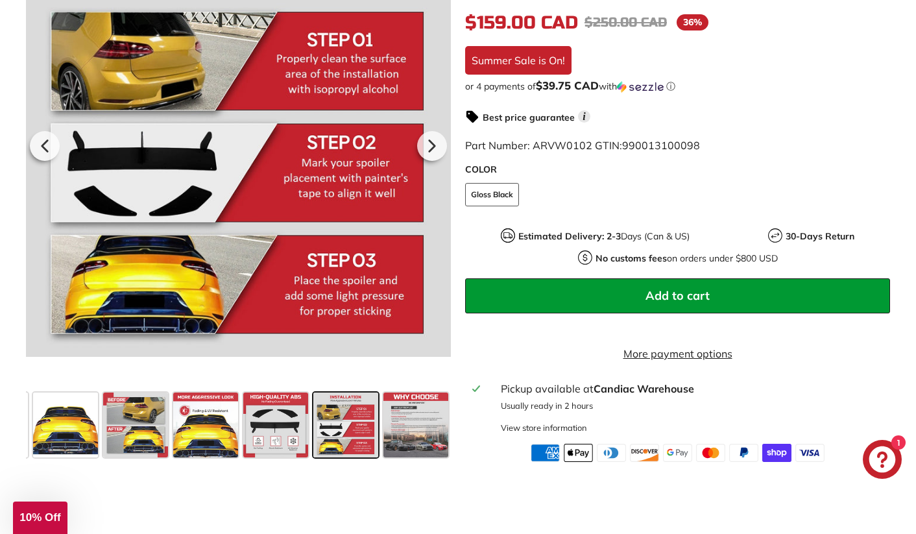
scroll to position [357, 0]
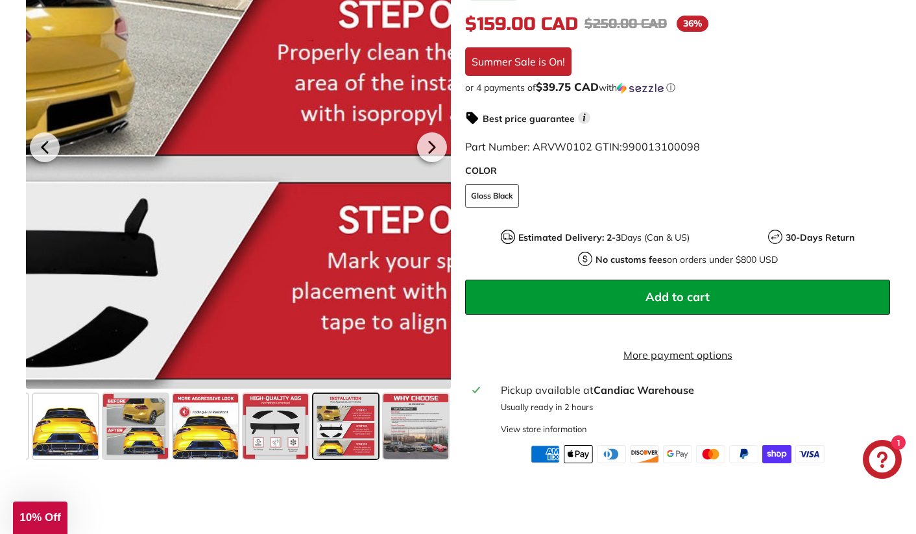
click at [276, 54] on div at bounding box center [238, 146] width 425 height 486
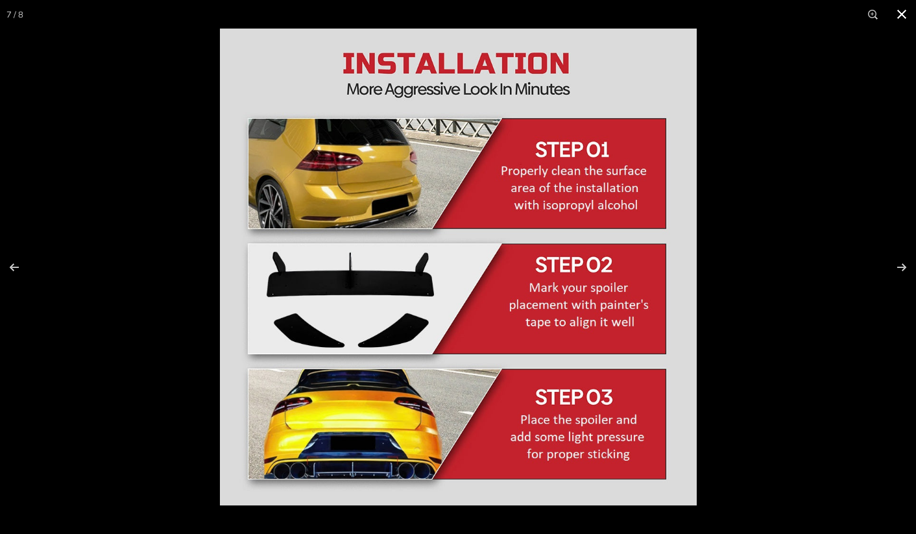
click at [814, 136] on div at bounding box center [678, 296] width 916 height 534
